Goal: Transaction & Acquisition: Purchase product/service

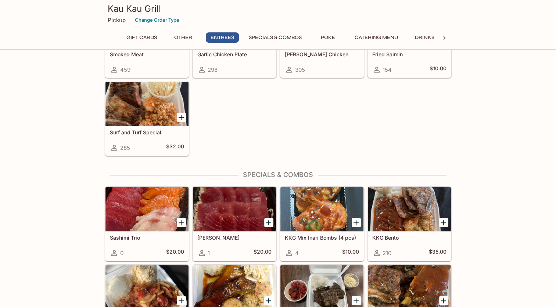
scroll to position [637, 0]
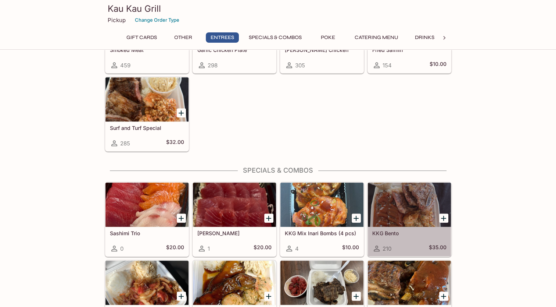
click at [397, 210] on div at bounding box center [409, 204] width 83 height 44
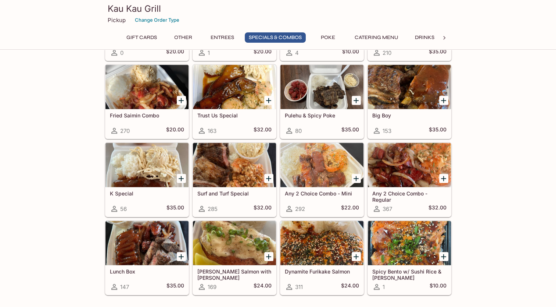
scroll to position [836, 0]
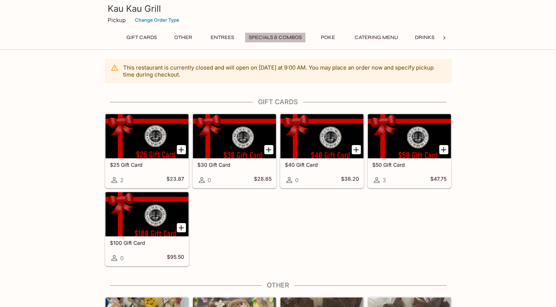
click at [260, 37] on button "Specials & Combos" at bounding box center [275, 37] width 61 height 10
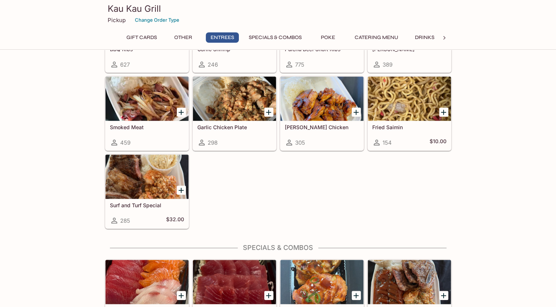
scroll to position [566, 0]
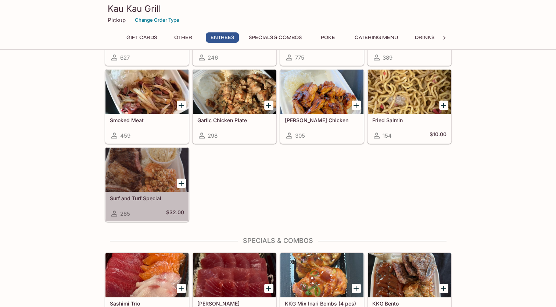
click at [139, 169] on div at bounding box center [146, 169] width 83 height 44
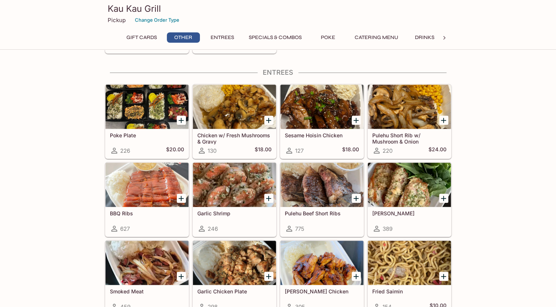
scroll to position [400, 0]
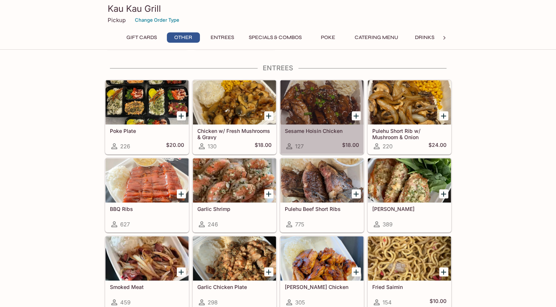
click at [313, 110] on div at bounding box center [321, 102] width 83 height 44
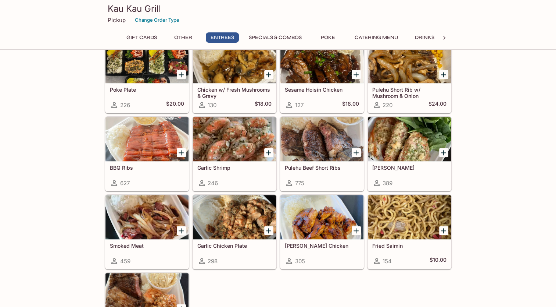
scroll to position [444, 0]
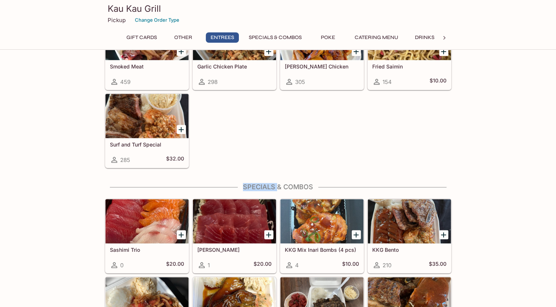
scroll to position [630, 0]
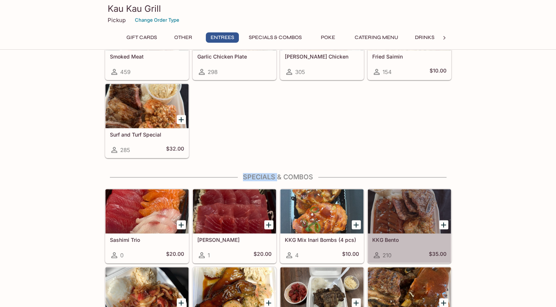
click at [409, 219] on div at bounding box center [409, 211] width 83 height 44
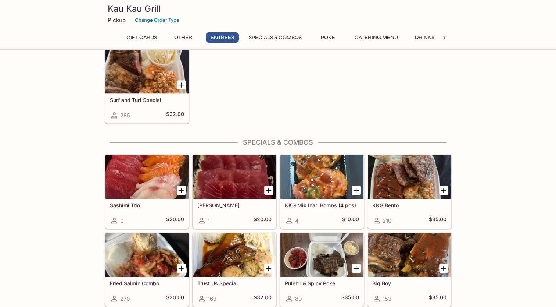
scroll to position [679, 0]
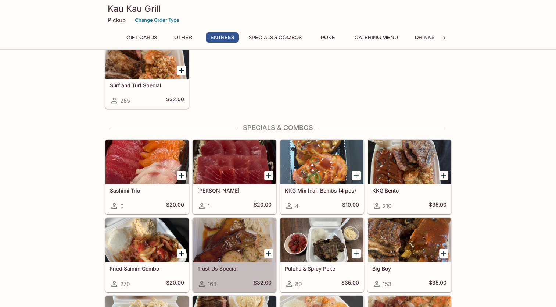
click at [242, 255] on div at bounding box center [234, 240] width 83 height 44
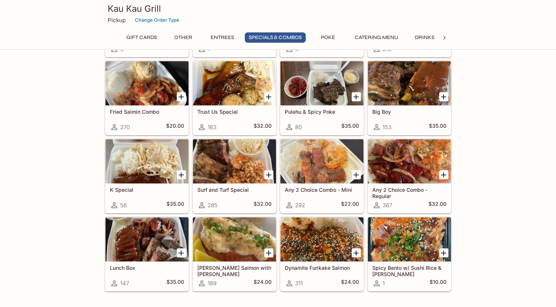
scroll to position [845, 0]
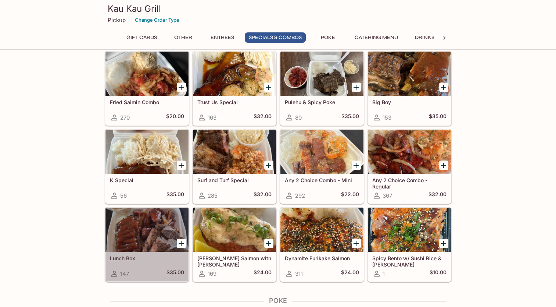
click at [156, 233] on div at bounding box center [146, 229] width 83 height 44
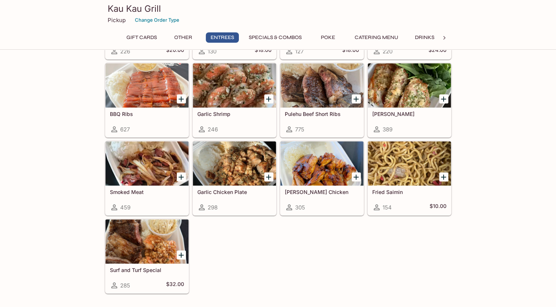
scroll to position [488, 0]
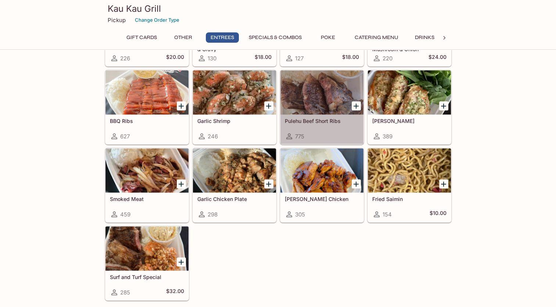
click at [306, 104] on div at bounding box center [321, 92] width 83 height 44
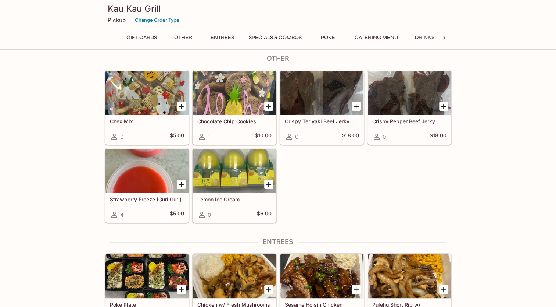
scroll to position [223, 0]
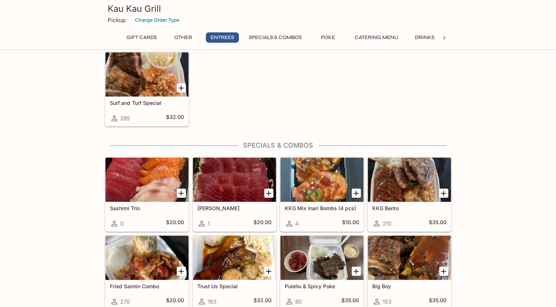
scroll to position [665, 0]
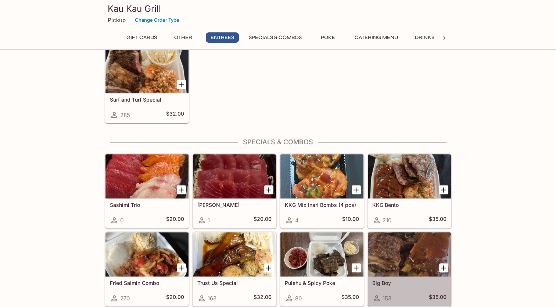
click at [434, 244] on div at bounding box center [409, 254] width 83 height 44
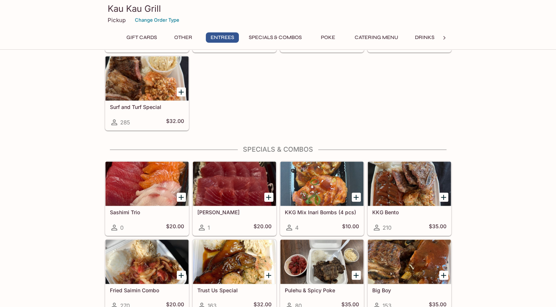
scroll to position [665, 0]
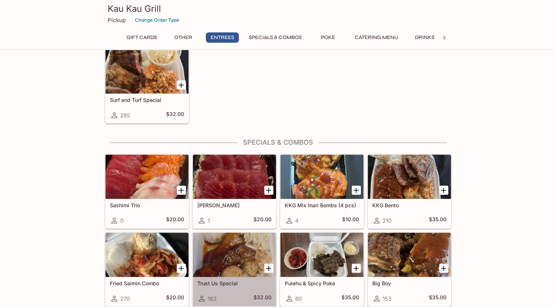
click at [224, 235] on div at bounding box center [234, 254] width 83 height 44
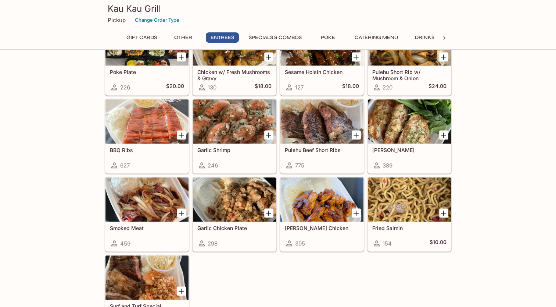
scroll to position [488, 0]
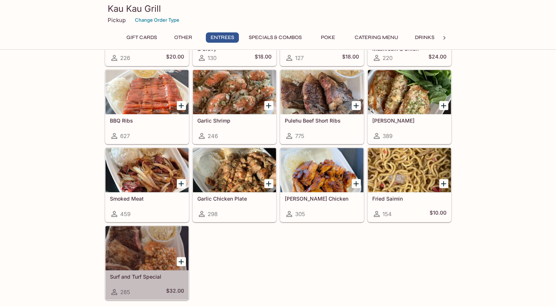
click at [147, 244] on div at bounding box center [146, 248] width 83 height 44
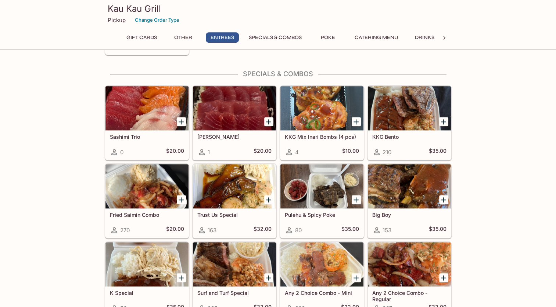
scroll to position [748, 0]
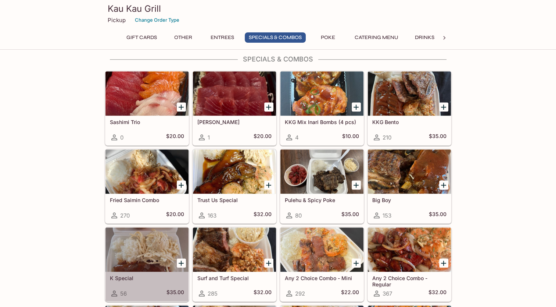
click at [168, 255] on div at bounding box center [146, 249] width 83 height 44
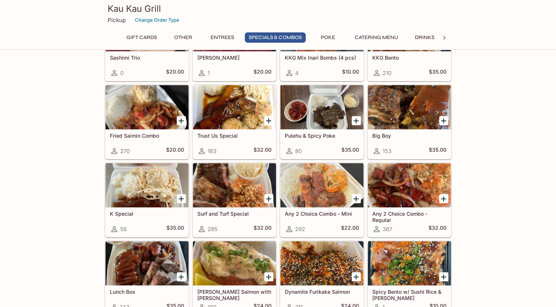
scroll to position [819, 0]
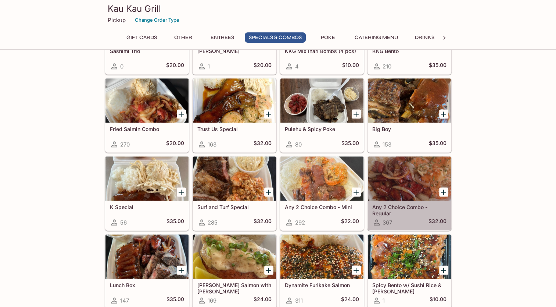
click at [420, 196] on div at bounding box center [409, 178] width 83 height 44
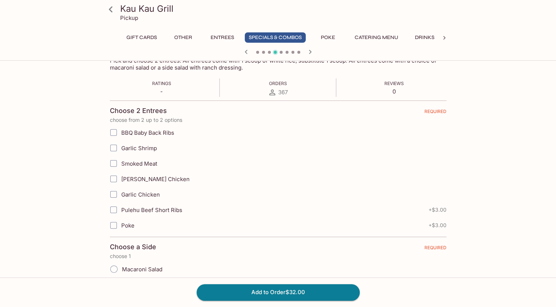
scroll to position [159, 0]
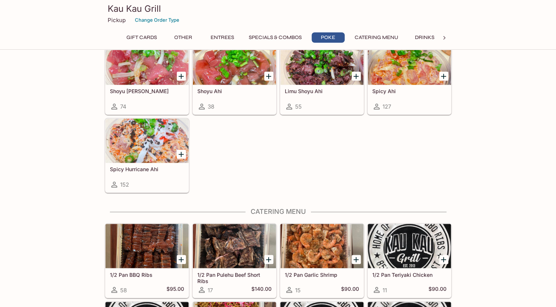
scroll to position [1127, 0]
